Goal: Task Accomplishment & Management: Manage account settings

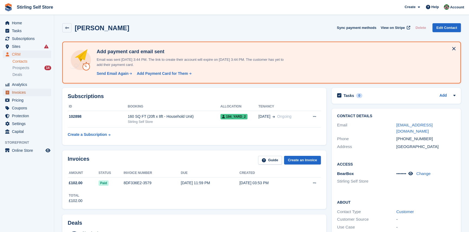
click at [31, 92] on span "Invoices" at bounding box center [28, 93] width 32 height 8
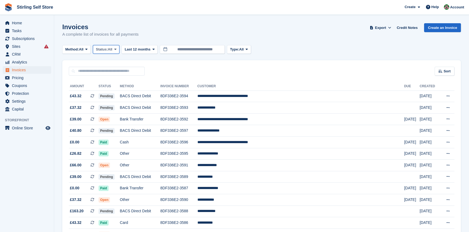
click at [116, 50] on icon at bounding box center [115, 50] width 2 height 4
click at [107, 94] on link "Open" at bounding box center [118, 92] width 47 height 10
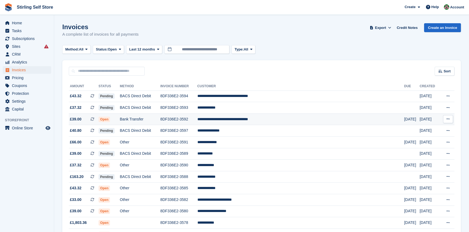
click at [269, 118] on td "**********" at bounding box center [300, 120] width 207 height 12
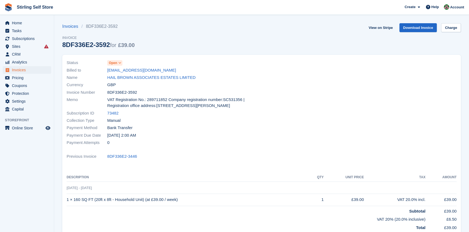
click at [121, 64] on icon at bounding box center [119, 62] width 3 height 3
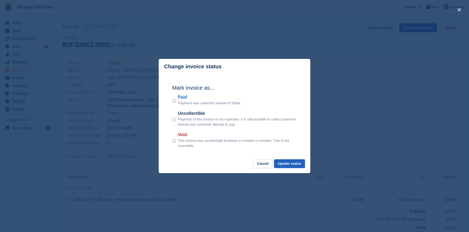
click at [287, 164] on button "Update status" at bounding box center [289, 164] width 31 height 9
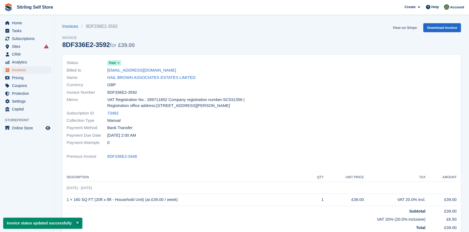
click at [400, 27] on link "View on Stripe" at bounding box center [404, 27] width 28 height 9
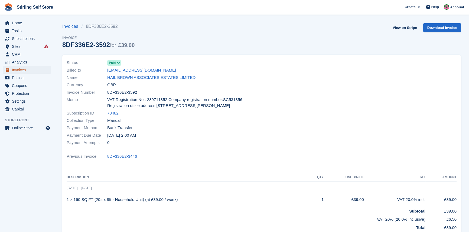
click at [29, 71] on span "Invoices" at bounding box center [28, 70] width 32 height 8
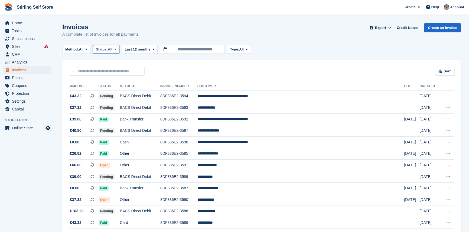
click at [116, 49] on icon at bounding box center [115, 50] width 2 height 4
click at [109, 92] on link "Open" at bounding box center [118, 92] width 47 height 10
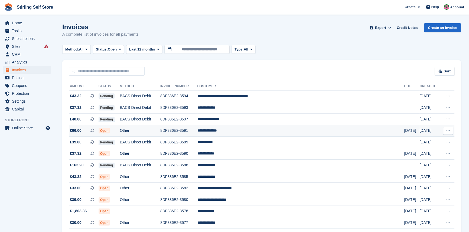
click at [240, 132] on td "**********" at bounding box center [300, 131] width 207 height 12
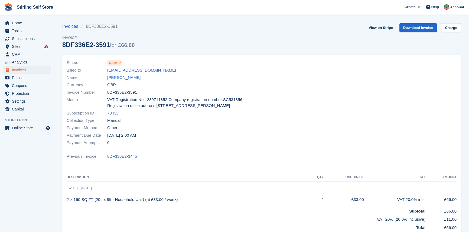
click at [121, 63] on span at bounding box center [120, 63] width 4 height 4
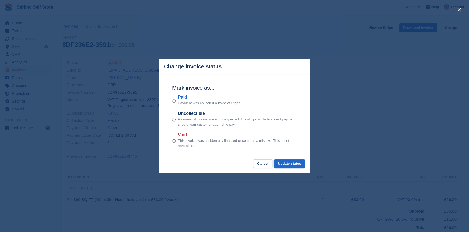
drag, startPoint x: 292, startPoint y: 165, endPoint x: 292, endPoint y: 159, distance: 6.0
click at [292, 164] on button "Update status" at bounding box center [289, 164] width 31 height 9
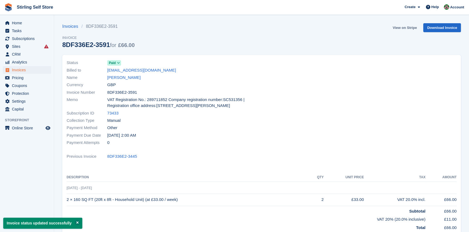
click at [401, 27] on link "View on Stripe" at bounding box center [404, 27] width 28 height 9
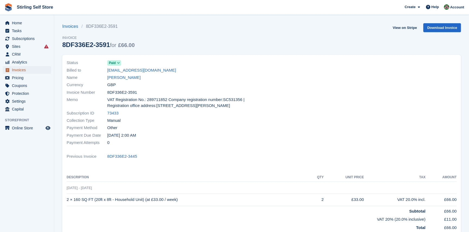
click at [27, 69] on span "Invoices" at bounding box center [28, 70] width 32 height 8
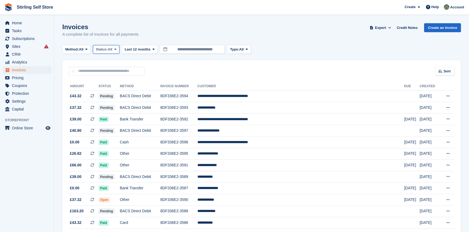
click at [115, 48] on span at bounding box center [115, 49] width 4 height 4
click at [114, 92] on link "Open" at bounding box center [118, 92] width 47 height 10
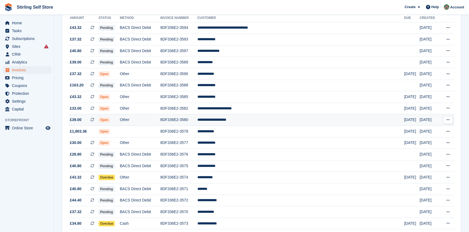
scroll to position [74, 0]
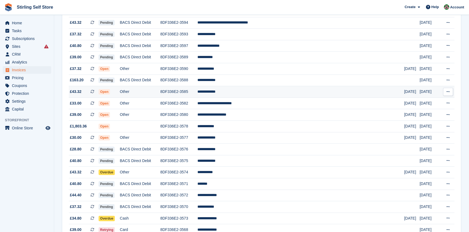
click at [245, 93] on td "**********" at bounding box center [300, 92] width 207 height 12
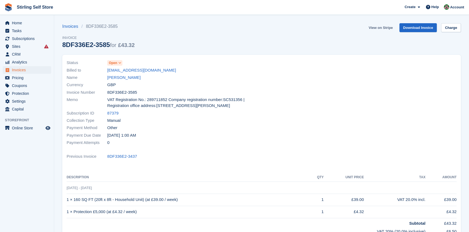
click at [387, 26] on link "View on Stripe" at bounding box center [380, 27] width 28 height 9
click at [34, 71] on span "Invoices" at bounding box center [28, 70] width 32 height 8
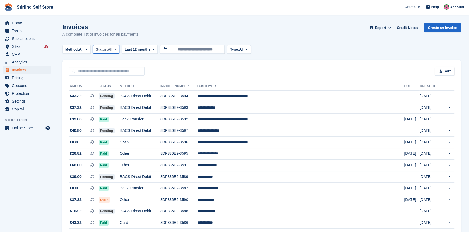
click at [116, 50] on icon at bounding box center [115, 50] width 2 height 4
click at [110, 93] on link "Open" at bounding box center [118, 92] width 47 height 10
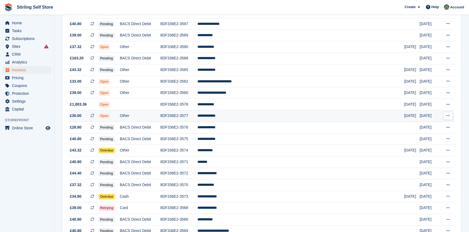
scroll to position [98, 0]
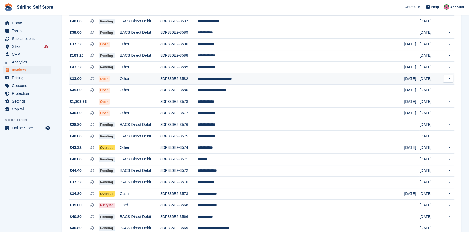
click at [252, 81] on td "**********" at bounding box center [300, 79] width 207 height 12
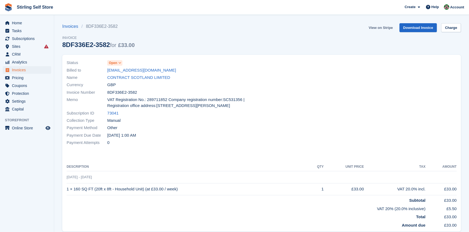
click at [384, 27] on link "View on Stripe" at bounding box center [380, 27] width 28 height 9
click at [131, 77] on link "CONTRACT SCOTLAND LIMITED" at bounding box center [138, 78] width 63 height 6
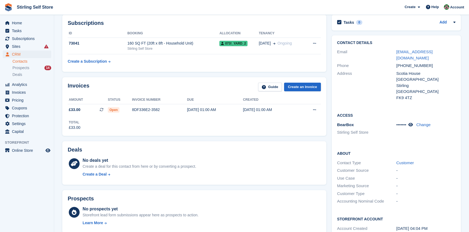
scroll to position [74, 0]
click at [28, 94] on span "Invoices" at bounding box center [28, 93] width 32 height 8
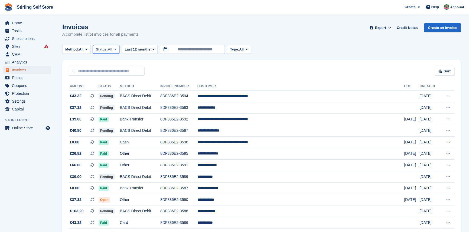
click at [117, 50] on span at bounding box center [115, 49] width 4 height 4
click at [117, 92] on link "Open" at bounding box center [118, 92] width 47 height 10
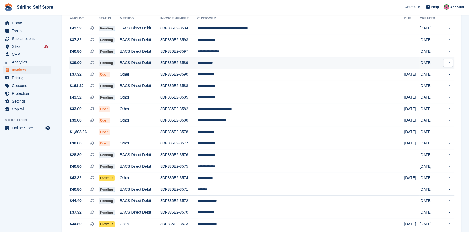
scroll to position [74, 0]
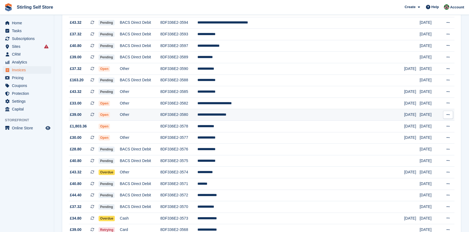
click at [254, 118] on td "**********" at bounding box center [300, 115] width 207 height 12
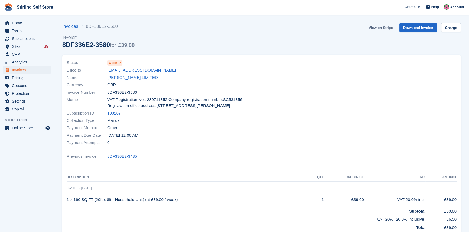
click at [381, 27] on link "View on Stripe" at bounding box center [380, 27] width 28 height 9
click at [37, 73] on span "Invoices" at bounding box center [28, 70] width 32 height 8
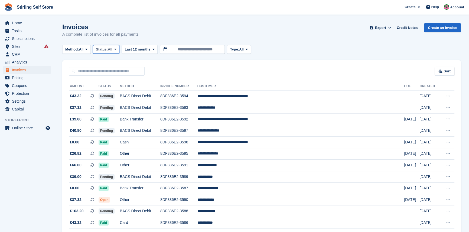
click at [116, 49] on icon at bounding box center [115, 50] width 2 height 4
click at [113, 94] on link "Open" at bounding box center [118, 92] width 47 height 10
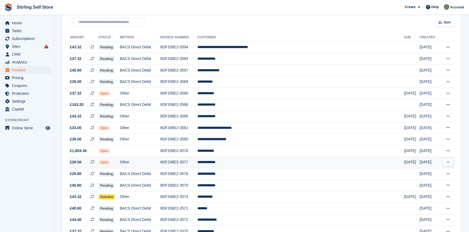
scroll to position [74, 0]
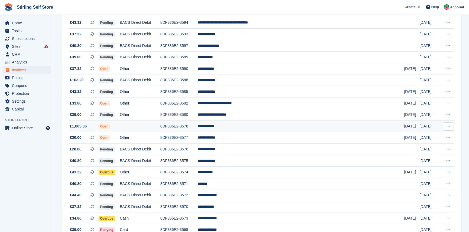
click at [245, 126] on td "**********" at bounding box center [300, 127] width 207 height 12
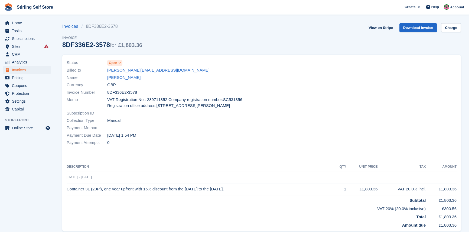
click at [119, 62] on icon at bounding box center [119, 62] width 3 height 3
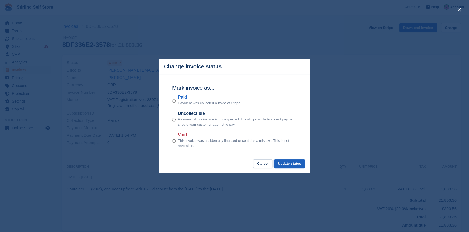
click at [285, 165] on button "Update status" at bounding box center [289, 164] width 31 height 9
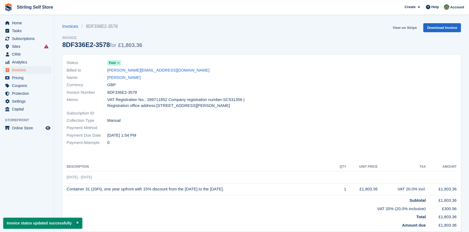
click at [401, 28] on link "View on Stripe" at bounding box center [404, 27] width 28 height 9
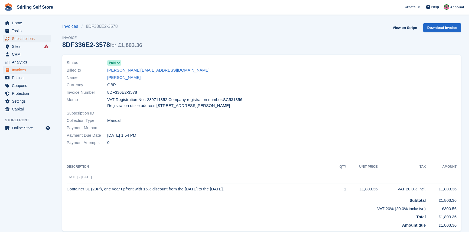
click at [25, 38] on span "Subscriptions" at bounding box center [28, 39] width 32 height 8
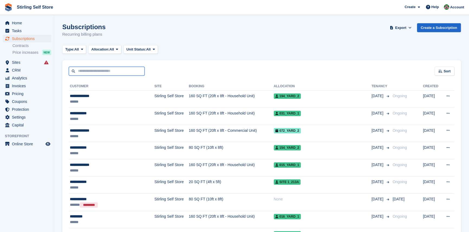
click at [92, 72] on input "text" at bounding box center [107, 71] width 76 height 9
type input "**********"
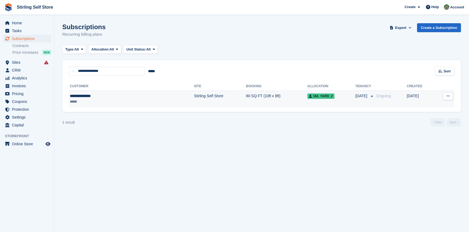
click at [246, 97] on td "80 SQ FT (10ft x 8ft)" at bounding box center [276, 99] width 61 height 17
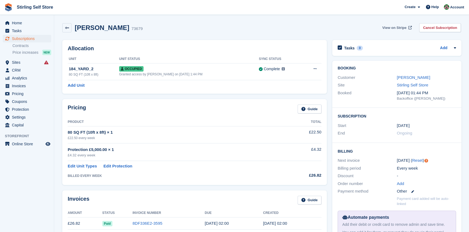
click at [392, 28] on span "View on Stripe" at bounding box center [394, 27] width 24 height 5
click at [147, 222] on link "8DF336E2-3595" at bounding box center [147, 223] width 30 height 5
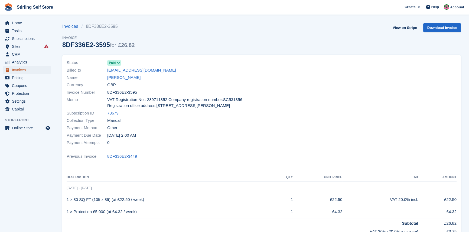
click at [27, 70] on span "Invoices" at bounding box center [28, 70] width 32 height 8
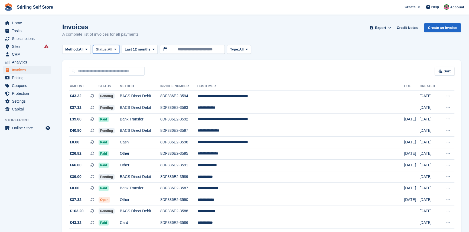
click at [116, 50] on icon at bounding box center [115, 50] width 2 height 4
click at [116, 95] on link "Open" at bounding box center [118, 92] width 47 height 10
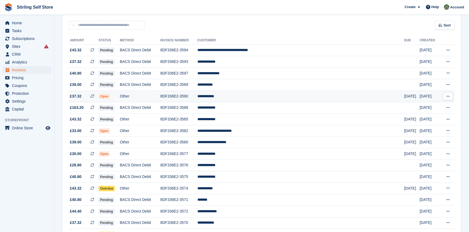
scroll to position [49, 0]
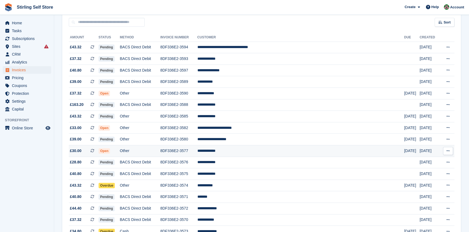
click at [251, 152] on td "**********" at bounding box center [300, 152] width 207 height 12
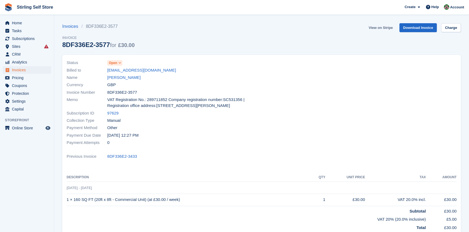
click at [377, 27] on link "View on Stripe" at bounding box center [380, 27] width 28 height 9
click at [124, 77] on link "Amanda Strang" at bounding box center [123, 78] width 33 height 6
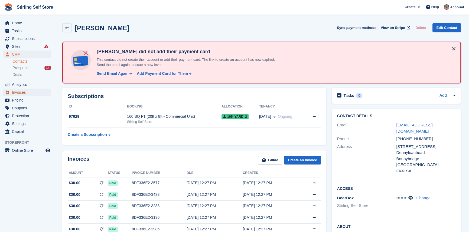
click at [27, 93] on span "Invoices" at bounding box center [28, 93] width 32 height 8
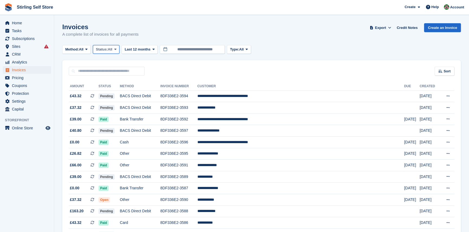
click span
click link "Open"
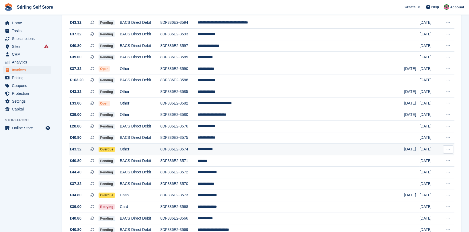
scroll to position [123, 0]
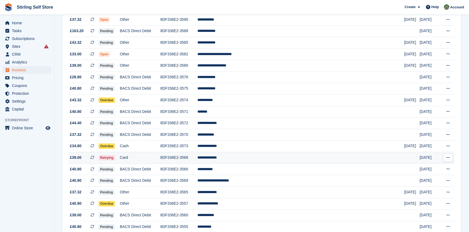
click td "**********"
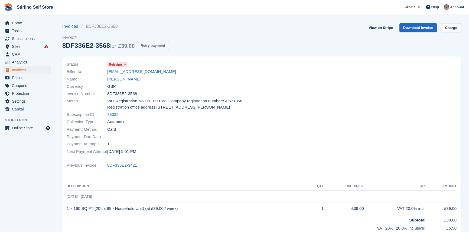
click at [156, 46] on button "Retry payment" at bounding box center [153, 45] width 32 height 9
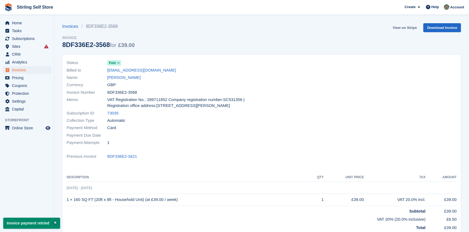
click at [403, 27] on link "View on Stripe" at bounding box center [404, 27] width 28 height 9
click at [28, 70] on span "Invoices" at bounding box center [28, 70] width 32 height 8
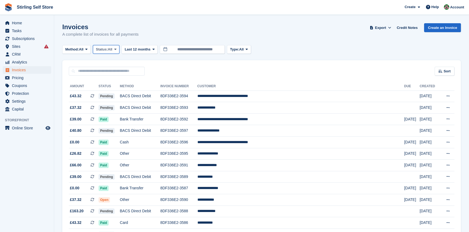
click at [116, 49] on icon at bounding box center [115, 50] width 2 height 4
click at [113, 91] on link "Open" at bounding box center [118, 92] width 47 height 10
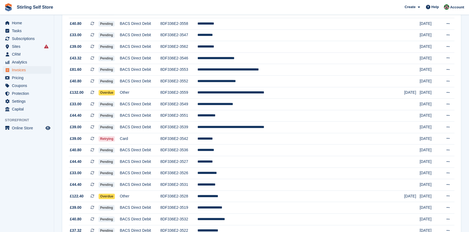
scroll to position [369, 0]
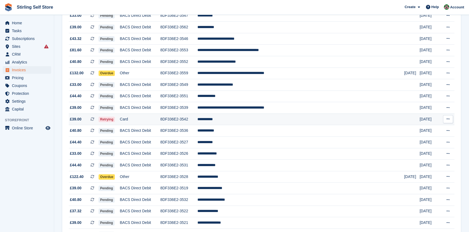
click at [240, 124] on td "**********" at bounding box center [300, 120] width 207 height 12
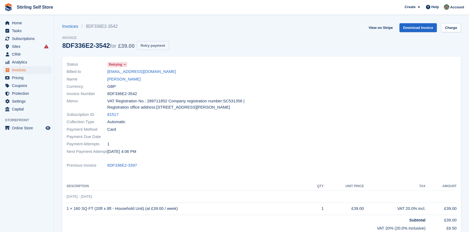
click at [150, 46] on button "Retry payment" at bounding box center [153, 45] width 32 height 9
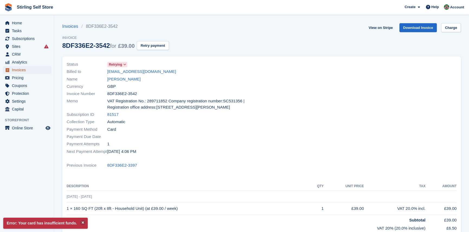
click at [24, 71] on span "Invoices" at bounding box center [28, 70] width 32 height 8
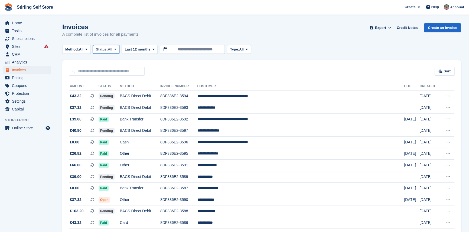
click at [116, 49] on icon at bounding box center [115, 50] width 2 height 4
click at [123, 95] on link "Open" at bounding box center [118, 92] width 47 height 10
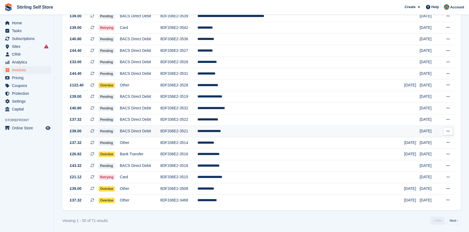
scroll to position [467, 0]
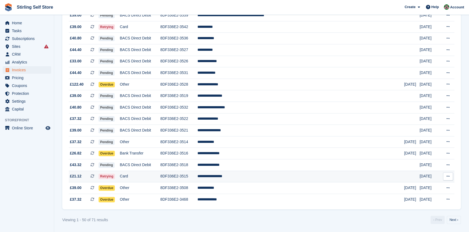
click at [245, 179] on td "**********" at bounding box center [300, 177] width 207 height 12
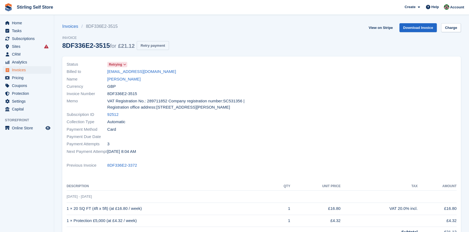
click at [153, 47] on button "Retry payment" at bounding box center [153, 45] width 32 height 9
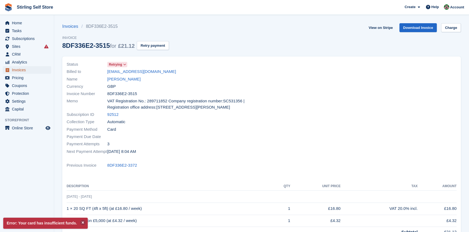
click at [29, 70] on span "Invoices" at bounding box center [28, 70] width 32 height 8
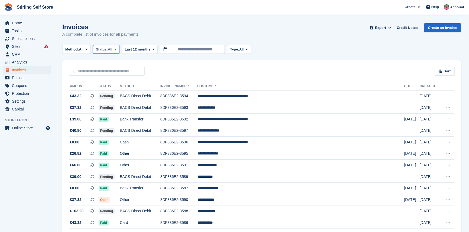
click at [116, 49] on icon at bounding box center [115, 50] width 2 height 4
click at [106, 92] on link "Open" at bounding box center [118, 92] width 47 height 10
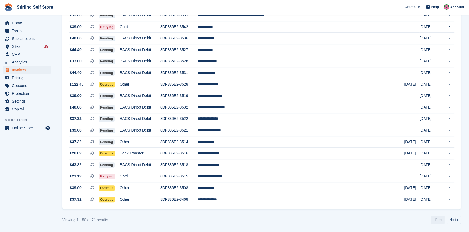
scroll to position [470, 0]
click at [451, 220] on link "Next ›" at bounding box center [453, 220] width 14 height 8
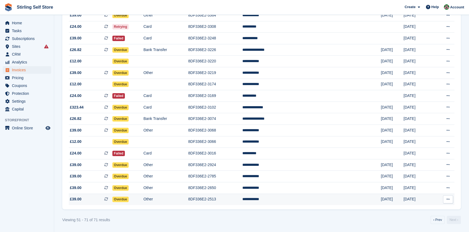
scroll to position [130, 0]
click at [306, 199] on td "**********" at bounding box center [311, 199] width 139 height 11
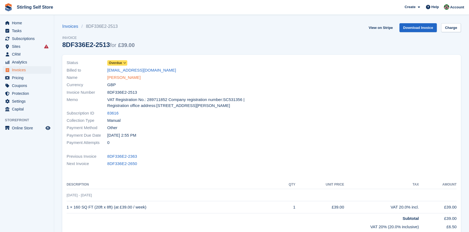
click at [126, 78] on link "[PERSON_NAME]" at bounding box center [123, 78] width 33 height 6
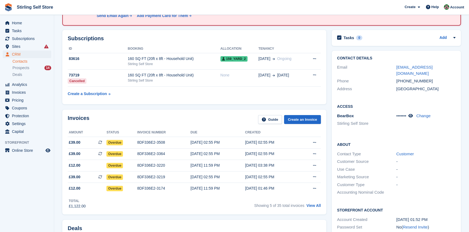
scroll to position [123, 0]
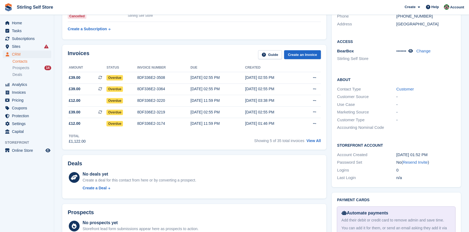
drag, startPoint x: 314, startPoint y: 142, endPoint x: 298, endPoint y: 146, distance: 15.9
click at [314, 142] on link "View All" at bounding box center [313, 141] width 14 height 4
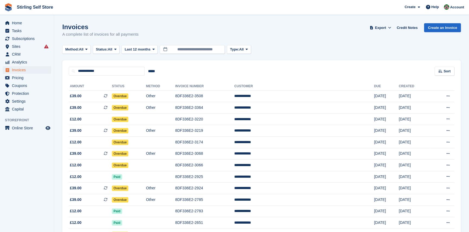
scroll to position [98, 0]
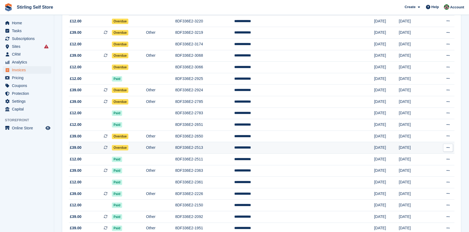
click at [219, 151] on td "8DF336E2-2513" at bounding box center [204, 148] width 59 height 12
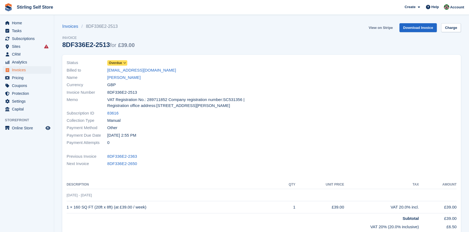
click at [374, 27] on link "View on Stripe" at bounding box center [380, 27] width 28 height 9
click at [124, 78] on link "[PERSON_NAME]" at bounding box center [123, 78] width 33 height 6
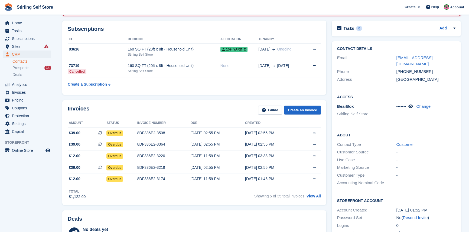
scroll to position [147, 0]
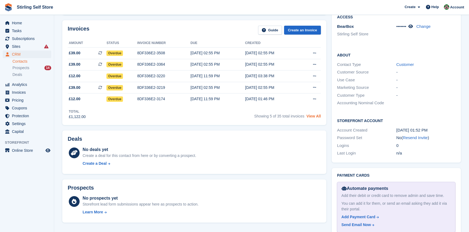
click at [315, 117] on link "View All" at bounding box center [313, 116] width 14 height 4
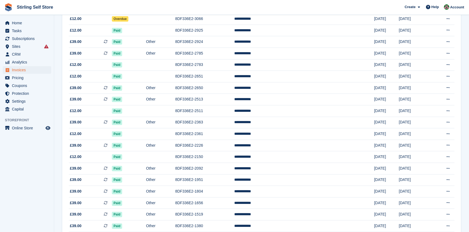
scroll to position [24, 0]
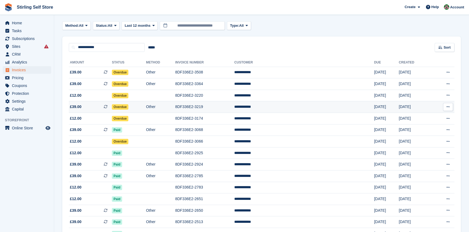
click at [128, 108] on span "Overdue" at bounding box center [120, 106] width 17 height 5
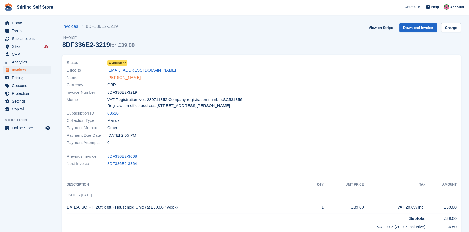
click at [127, 78] on link "[PERSON_NAME]" at bounding box center [123, 78] width 33 height 6
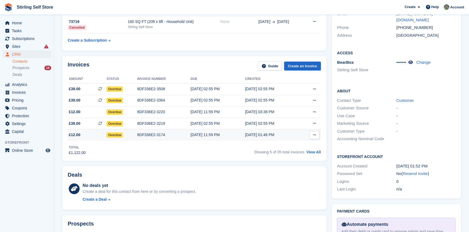
scroll to position [123, 0]
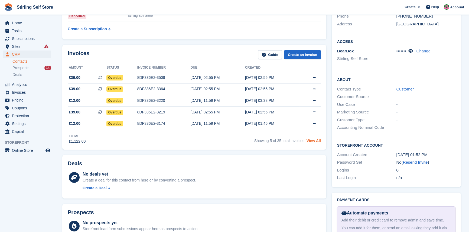
click at [315, 142] on link "View All" at bounding box center [313, 141] width 14 height 4
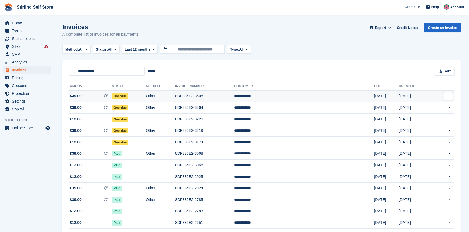
click at [230, 93] on td "8DF336E2-3508" at bounding box center [204, 97] width 59 height 12
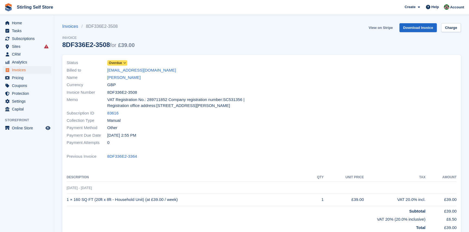
click at [377, 25] on link "View on Stripe" at bounding box center [380, 27] width 28 height 9
click at [30, 69] on span "Invoices" at bounding box center [28, 70] width 32 height 8
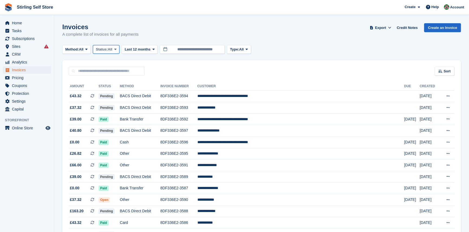
drag, startPoint x: 116, startPoint y: 49, endPoint x: 117, endPoint y: 51, distance: 2.7
click at [116, 49] on icon at bounding box center [115, 50] width 2 height 4
click at [118, 94] on link "Open" at bounding box center [118, 92] width 47 height 10
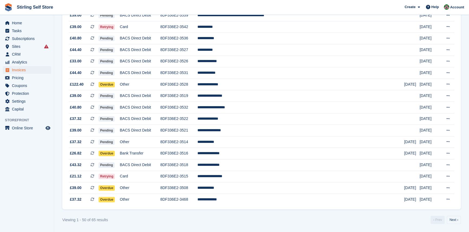
scroll to position [470, 0]
click at [452, 220] on link "Next ›" at bounding box center [453, 220] width 14 height 8
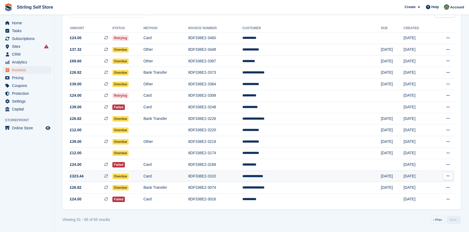
scroll to position [60, 0]
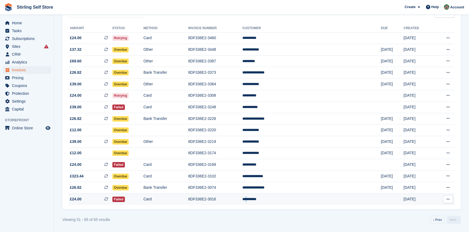
click at [293, 198] on td "**********" at bounding box center [311, 199] width 139 height 11
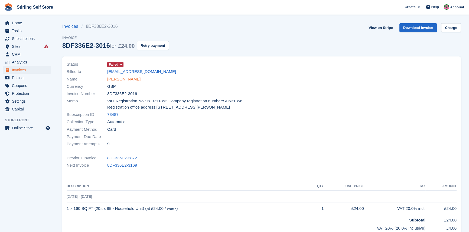
click at [118, 80] on link "[PERSON_NAME]" at bounding box center [123, 79] width 33 height 6
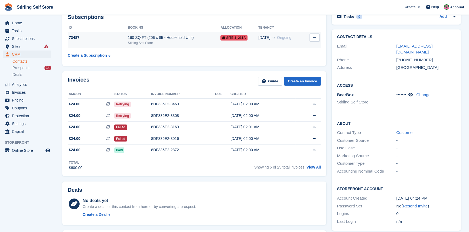
scroll to position [123, 0]
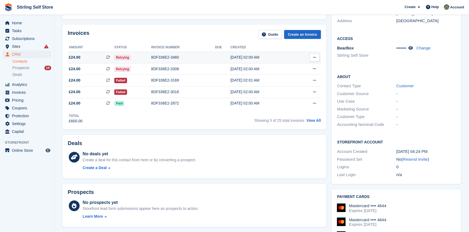
click at [164, 57] on div "8DF336E2-3460" at bounding box center [183, 58] width 64 height 6
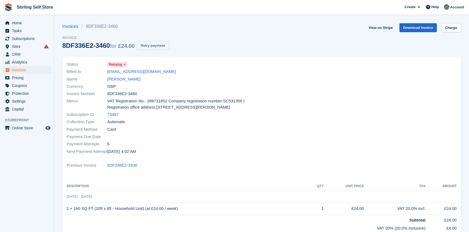
click at [160, 45] on button "Retry payment" at bounding box center [153, 45] width 32 height 9
click at [117, 79] on link "[PERSON_NAME]" at bounding box center [123, 79] width 33 height 6
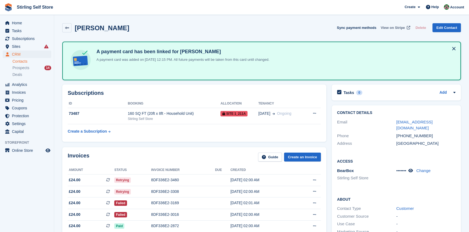
click at [391, 27] on span "View on Stripe" at bounding box center [392, 27] width 24 height 5
click at [452, 45] on button at bounding box center [453, 48] width 9 height 9
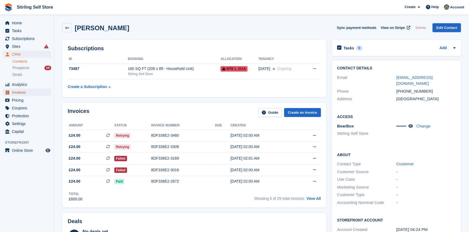
click at [23, 92] on span "Invoices" at bounding box center [28, 93] width 32 height 8
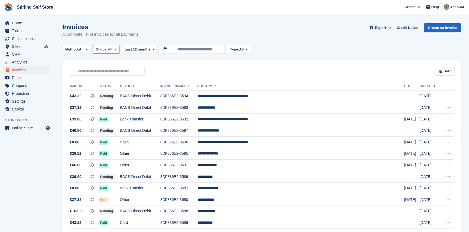
click at [116, 50] on icon at bounding box center [115, 50] width 2 height 4
click at [118, 91] on link "Open" at bounding box center [118, 92] width 47 height 10
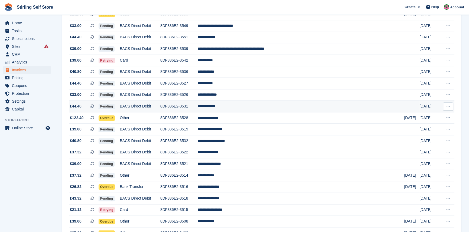
scroll to position [443, 0]
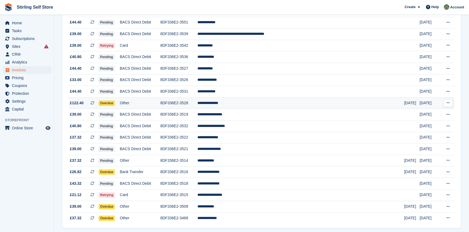
click at [246, 109] on td "**********" at bounding box center [300, 103] width 207 height 12
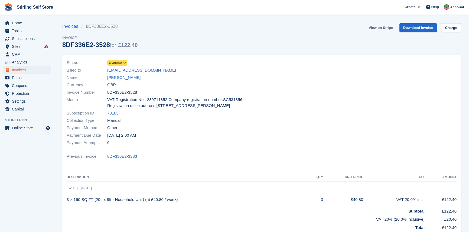
click at [380, 27] on link "View on Stripe" at bounding box center [380, 27] width 28 height 9
click at [32, 69] on span "Invoices" at bounding box center [28, 70] width 32 height 8
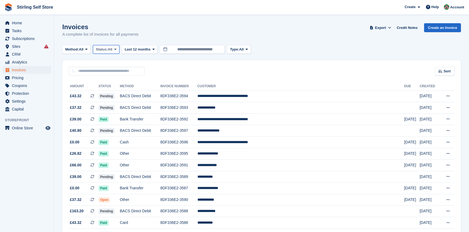
click at [116, 50] on icon at bounding box center [115, 50] width 2 height 4
click at [118, 95] on link "Open" at bounding box center [118, 92] width 47 height 10
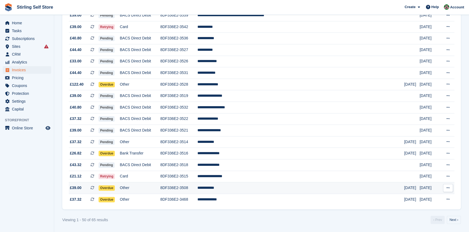
scroll to position [470, 0]
click at [453, 219] on link "Next ›" at bounding box center [453, 220] width 14 height 8
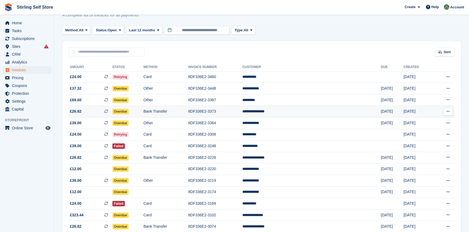
scroll to position [11, 0]
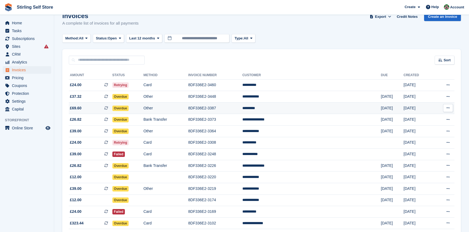
click at [298, 109] on td "*********" at bounding box center [311, 109] width 139 height 12
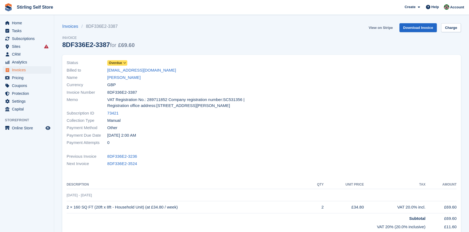
click at [380, 26] on link "View on Stripe" at bounding box center [380, 27] width 28 height 9
click at [30, 70] on span "Invoices" at bounding box center [28, 70] width 32 height 8
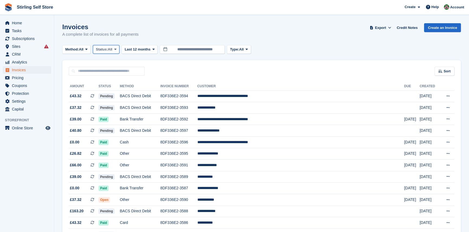
click at [117, 47] on button "Status: All" at bounding box center [106, 49] width 27 height 9
click at [119, 91] on link "Open" at bounding box center [118, 92] width 47 height 10
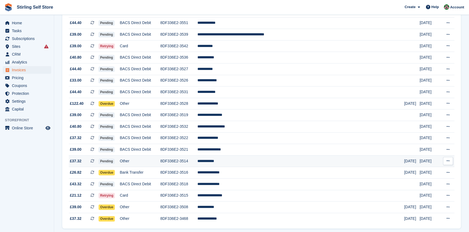
scroll to position [470, 0]
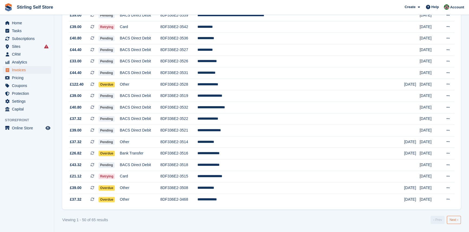
click at [456, 220] on link "Next ›" at bounding box center [453, 220] width 14 height 8
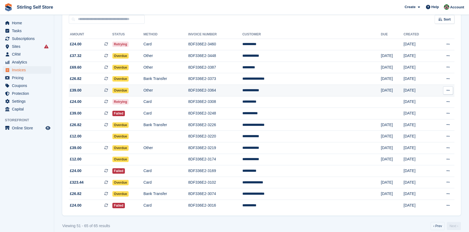
scroll to position [60, 0]
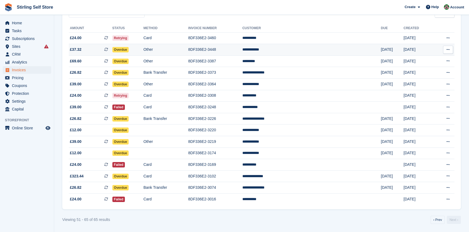
click at [300, 49] on td "**********" at bounding box center [311, 50] width 139 height 12
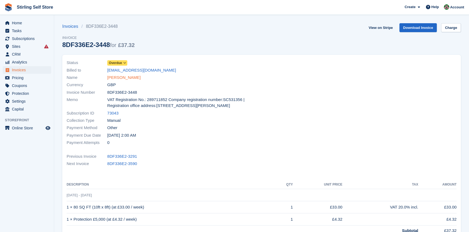
drag, startPoint x: 119, startPoint y: 77, endPoint x: 124, endPoint y: 80, distance: 5.9
click at [119, 77] on link "[PERSON_NAME]" at bounding box center [123, 78] width 33 height 6
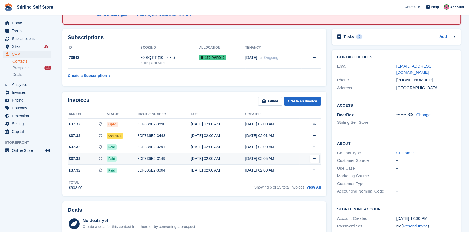
scroll to position [74, 0]
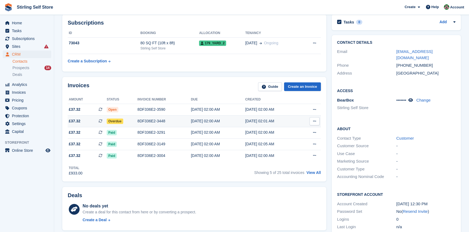
click at [157, 120] on div "8DF336E2-3448" at bounding box center [163, 121] width 53 height 6
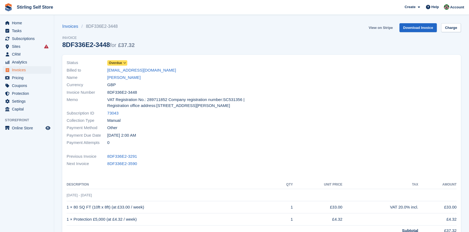
click at [381, 27] on link "View on Stripe" at bounding box center [380, 27] width 28 height 9
click at [121, 78] on link "[PERSON_NAME]" at bounding box center [123, 78] width 33 height 6
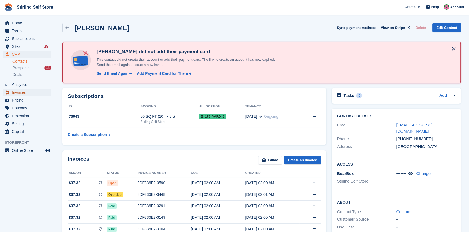
click at [24, 94] on span "Invoices" at bounding box center [28, 93] width 32 height 8
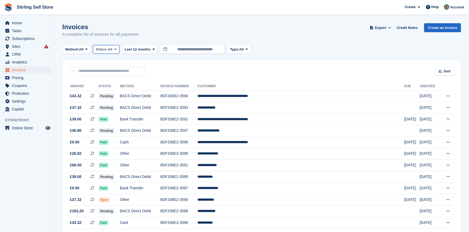
click at [116, 50] on icon at bounding box center [115, 50] width 2 height 4
click at [117, 90] on link "Open" at bounding box center [118, 92] width 47 height 10
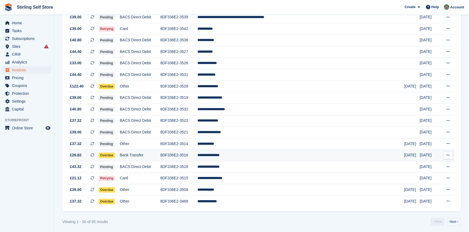
scroll to position [467, 0]
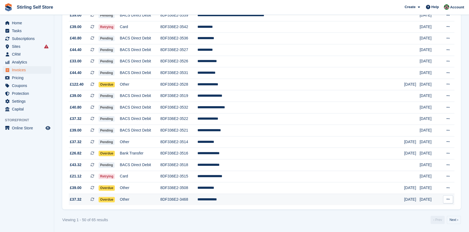
click at [245, 201] on td "**********" at bounding box center [300, 199] width 207 height 11
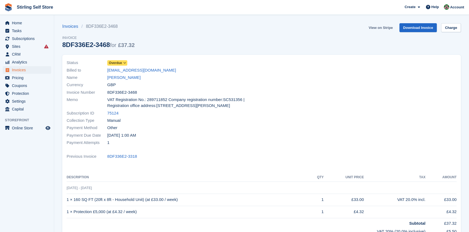
click at [378, 26] on link "View on Stripe" at bounding box center [380, 27] width 28 height 9
click at [35, 70] on span "Invoices" at bounding box center [28, 70] width 32 height 8
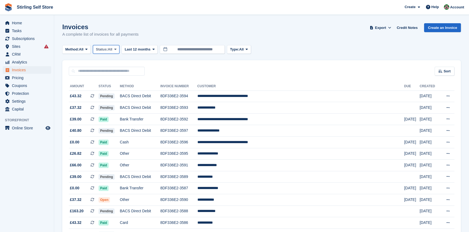
click at [119, 47] on button "Status: All" at bounding box center [106, 49] width 27 height 9
click at [118, 93] on link "Open" at bounding box center [118, 92] width 47 height 10
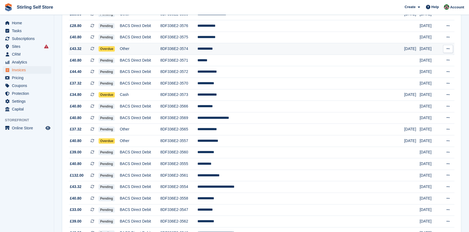
scroll to position [174, 0]
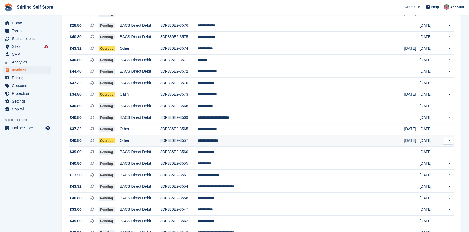
click at [244, 144] on td "**********" at bounding box center [300, 141] width 207 height 12
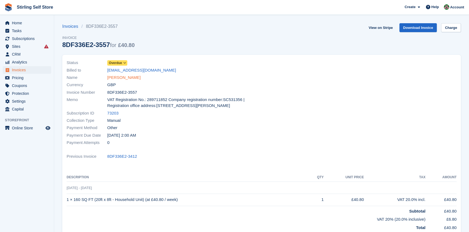
click at [126, 79] on link "[PERSON_NAME]" at bounding box center [123, 78] width 33 height 6
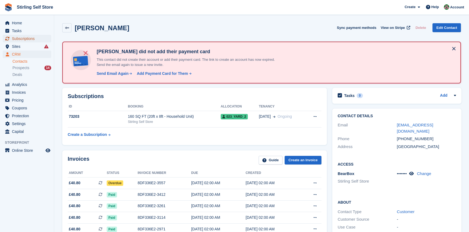
click at [31, 37] on span "Subscriptions" at bounding box center [28, 39] width 32 height 8
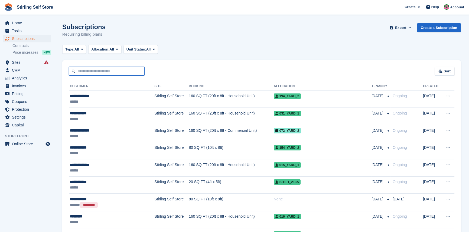
click at [101, 71] on input "text" at bounding box center [107, 71] width 76 height 9
type input "******"
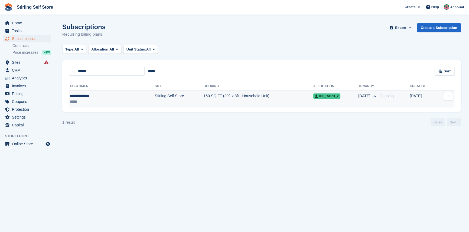
click at [203, 95] on td "160 SQ FT (20ft x 8ft - Household Unit)" at bounding box center [258, 99] width 110 height 17
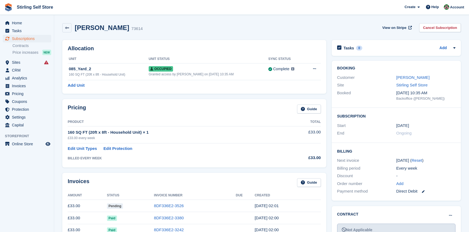
scroll to position [98, 0]
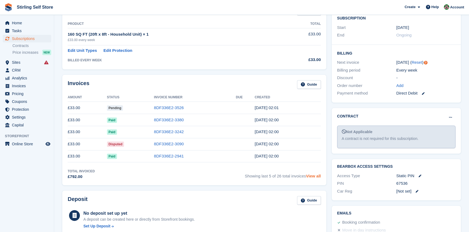
click at [313, 174] on link "View all" at bounding box center [313, 176] width 15 height 5
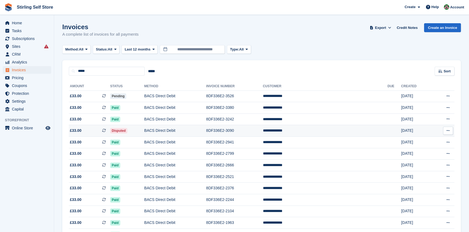
click at [186, 131] on td "BACS Direct Debit" at bounding box center [175, 131] width 62 height 12
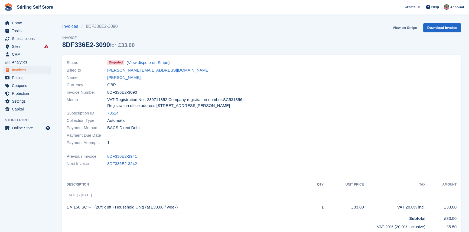
click at [398, 27] on link "View on Stripe" at bounding box center [404, 27] width 28 height 9
click at [33, 69] on span "Invoices" at bounding box center [28, 70] width 32 height 8
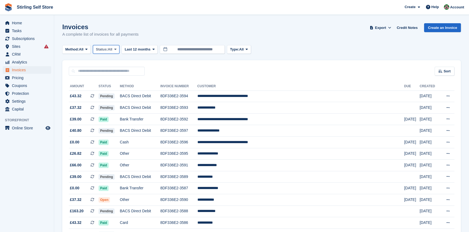
click at [116, 49] on icon at bounding box center [115, 50] width 2 height 4
click at [121, 91] on link "Open" at bounding box center [118, 92] width 47 height 10
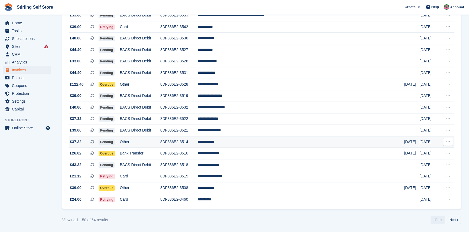
scroll to position [470, 0]
click at [453, 220] on link "Next ›" at bounding box center [453, 220] width 14 height 8
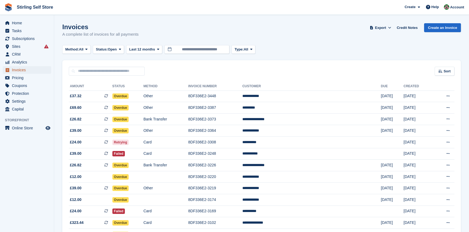
click at [30, 70] on span "Invoices" at bounding box center [28, 70] width 32 height 8
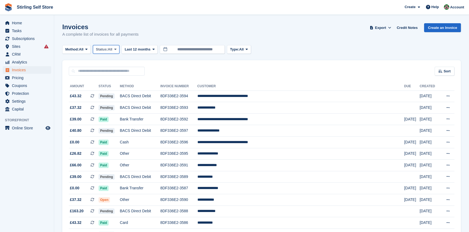
click at [117, 50] on span at bounding box center [115, 49] width 4 height 4
click at [117, 93] on link "Open" at bounding box center [118, 92] width 47 height 10
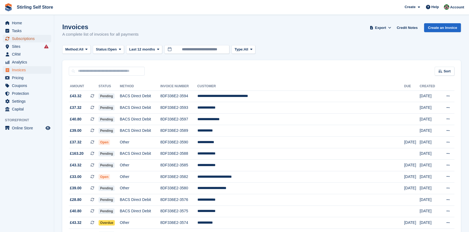
click at [24, 40] on span "Subscriptions" at bounding box center [28, 39] width 32 height 8
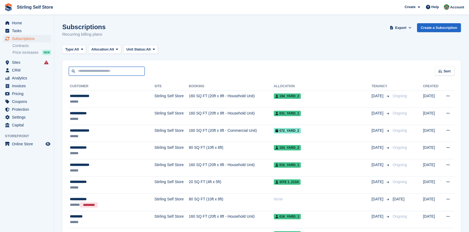
click at [100, 72] on input "text" at bounding box center [107, 71] width 76 height 9
type input "******"
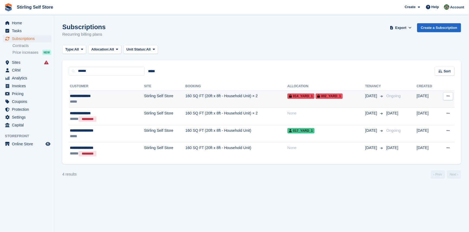
click at [202, 97] on td "160 SQ FT (20ft x 8ft - Household Unit) × 2" at bounding box center [236, 99] width 102 height 17
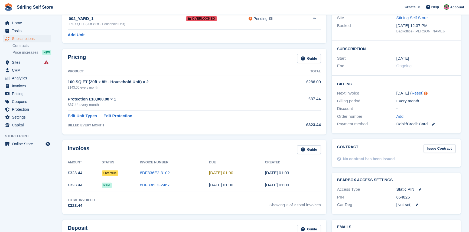
scroll to position [74, 0]
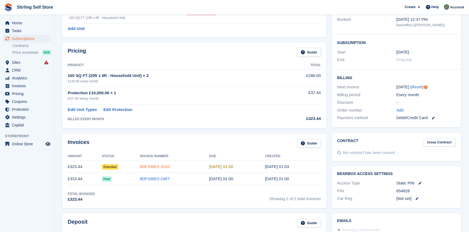
click at [159, 167] on link "8DF336E2-3102" at bounding box center [155, 166] width 30 height 5
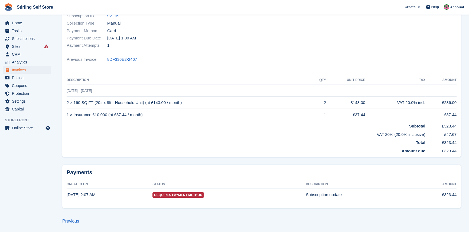
scroll to position [99, 0]
click at [29, 39] on span "Subscriptions" at bounding box center [28, 39] width 32 height 8
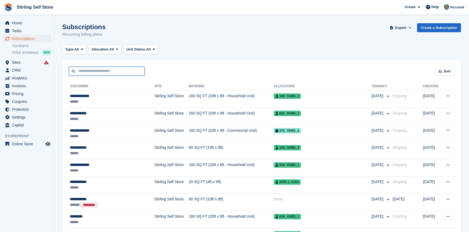
click at [101, 70] on input "text" at bounding box center [107, 71] width 76 height 9
type input "**********"
